Goal: Information Seeking & Learning: Check status

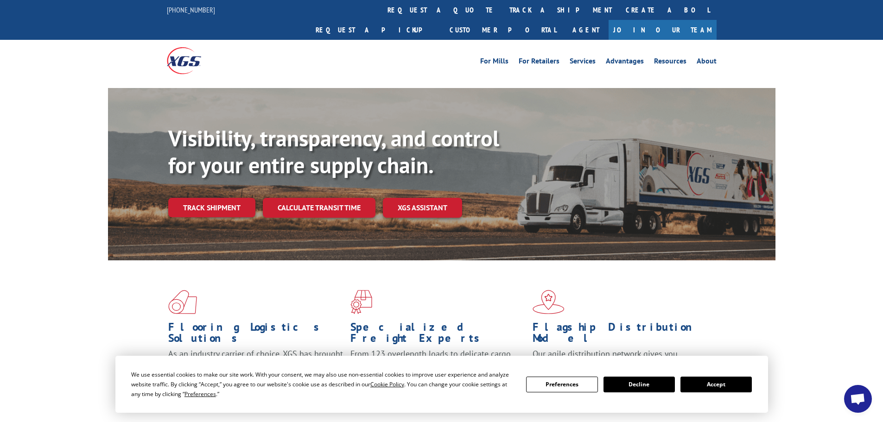
drag, startPoint x: 721, startPoint y: 387, endPoint x: 653, endPoint y: 351, distance: 76.9
click at [716, 385] on button "Accept" at bounding box center [715, 385] width 71 height 16
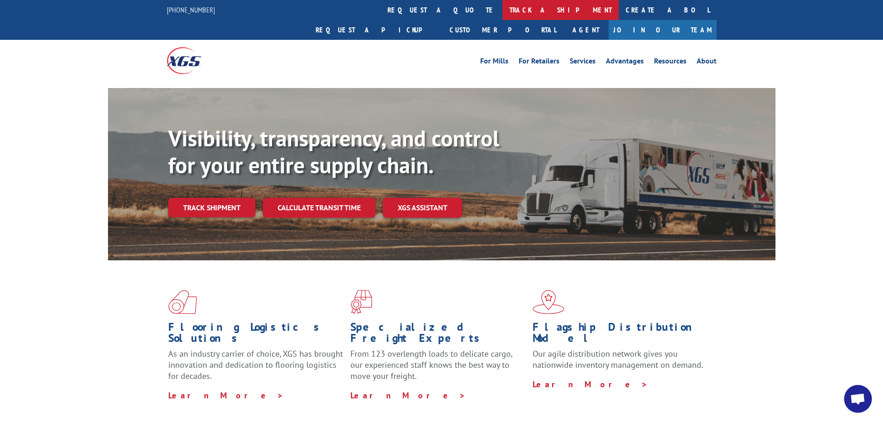
click at [502, 6] on link "track a shipment" at bounding box center [560, 10] width 116 height 20
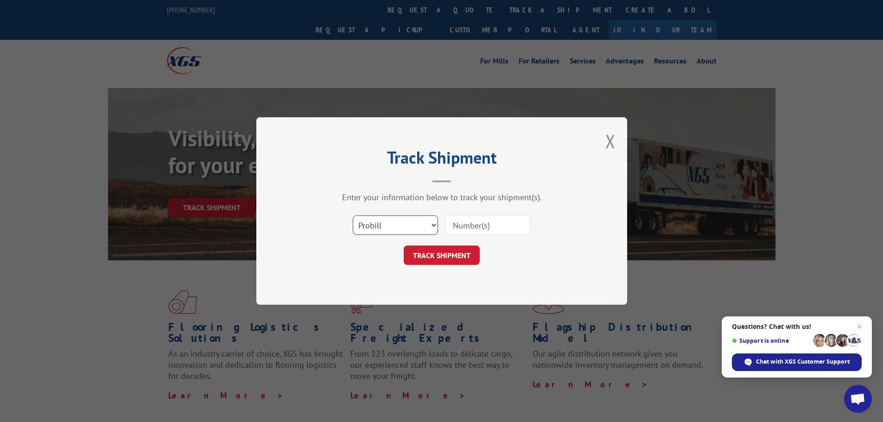
click at [378, 231] on select "Select category... Probill BOL PO" at bounding box center [395, 224] width 85 height 19
select select "bol"
click at [353, 215] on select "Select category... Probill BOL PO" at bounding box center [395, 224] width 85 height 19
click at [484, 228] on input at bounding box center [487, 224] width 85 height 19
paste input "BOL# - 5244342 PRO# - 17521509"
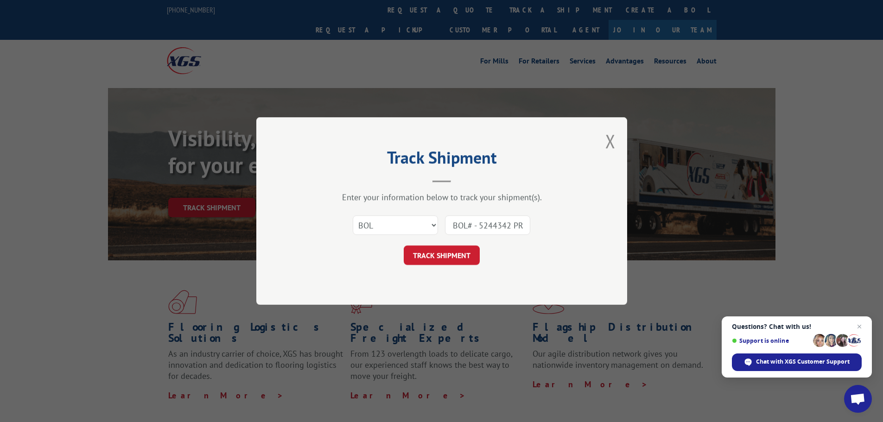
scroll to position [0, 54]
type input "BOL# - 5244342 PRO# - 17521509"
click at [430, 256] on button "TRACK SHIPMENT" at bounding box center [442, 255] width 76 height 19
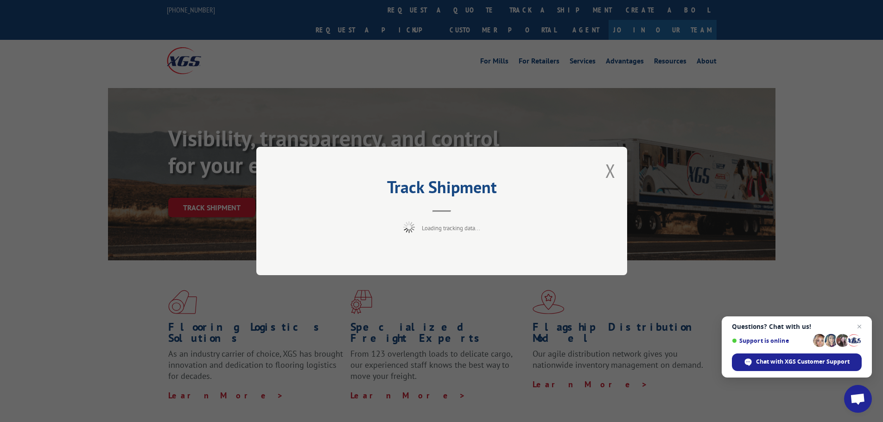
click at [609, 170] on button "Close modal" at bounding box center [610, 170] width 10 height 25
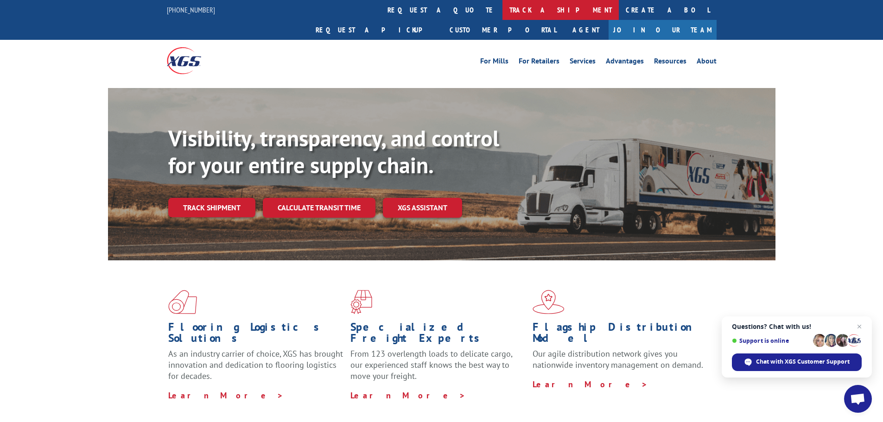
click at [502, 4] on link "track a shipment" at bounding box center [560, 10] width 116 height 20
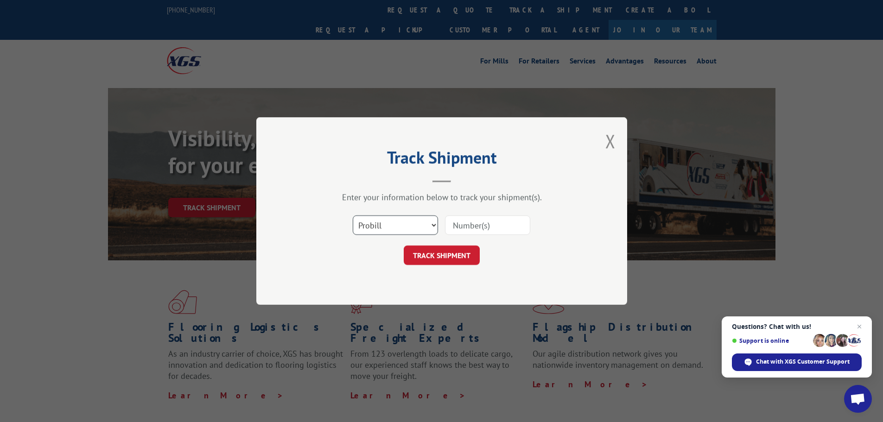
click at [414, 224] on select "Select category... Probill BOL PO" at bounding box center [395, 224] width 85 height 19
select select "bol"
click at [353, 215] on select "Select category... Probill BOL PO" at bounding box center [395, 224] width 85 height 19
click at [493, 229] on input at bounding box center [487, 224] width 85 height 19
paste input "5244342"
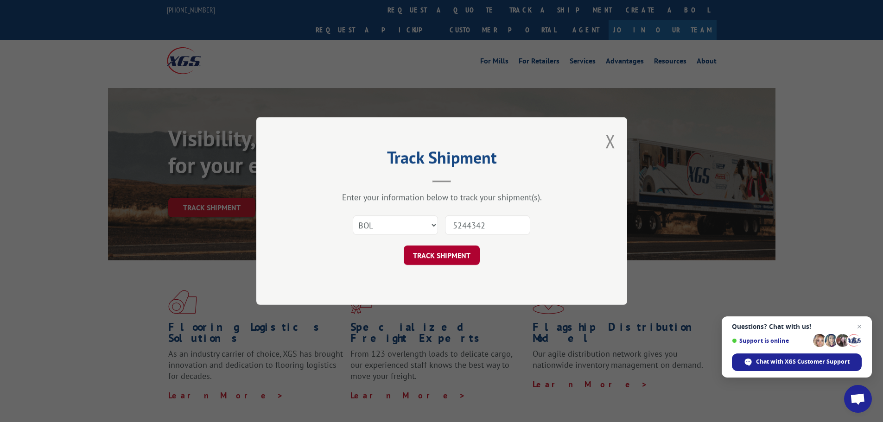
type input "5244342"
click at [437, 254] on button "TRACK SHIPMENT" at bounding box center [442, 255] width 76 height 19
